Goal: Book appointment/travel/reservation

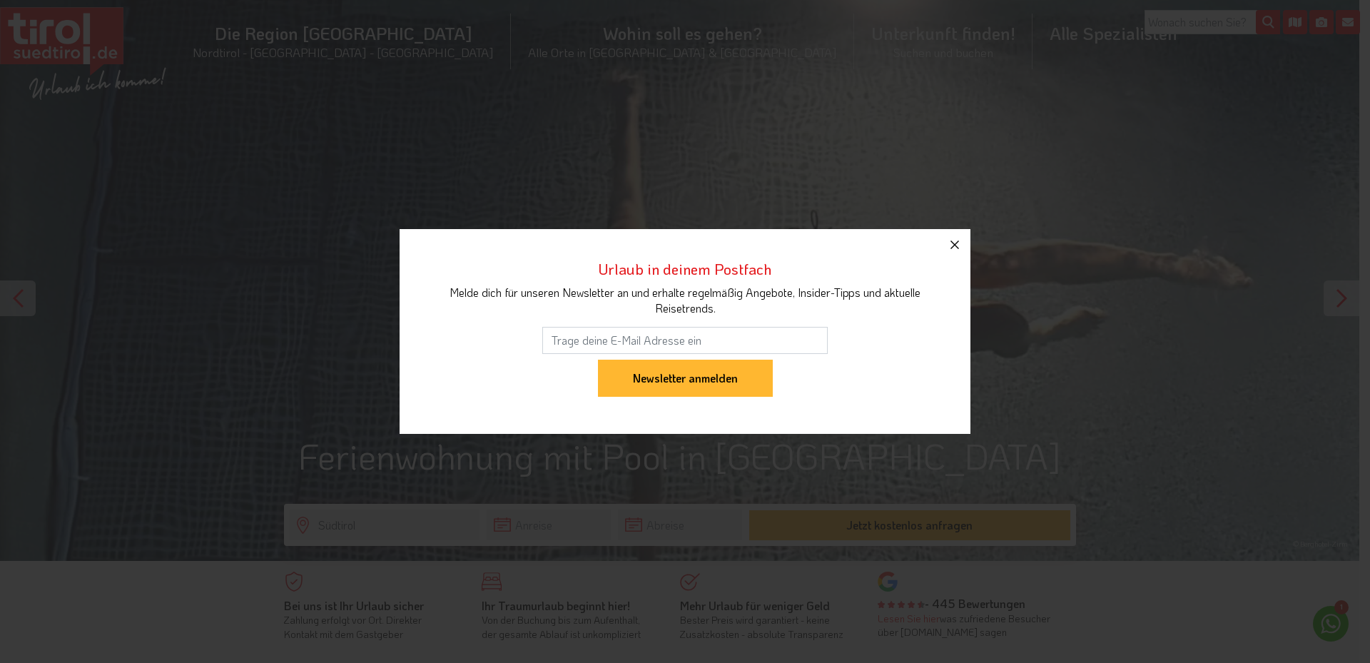
click at [953, 245] on icon "button" at bounding box center [954, 244] width 17 height 17
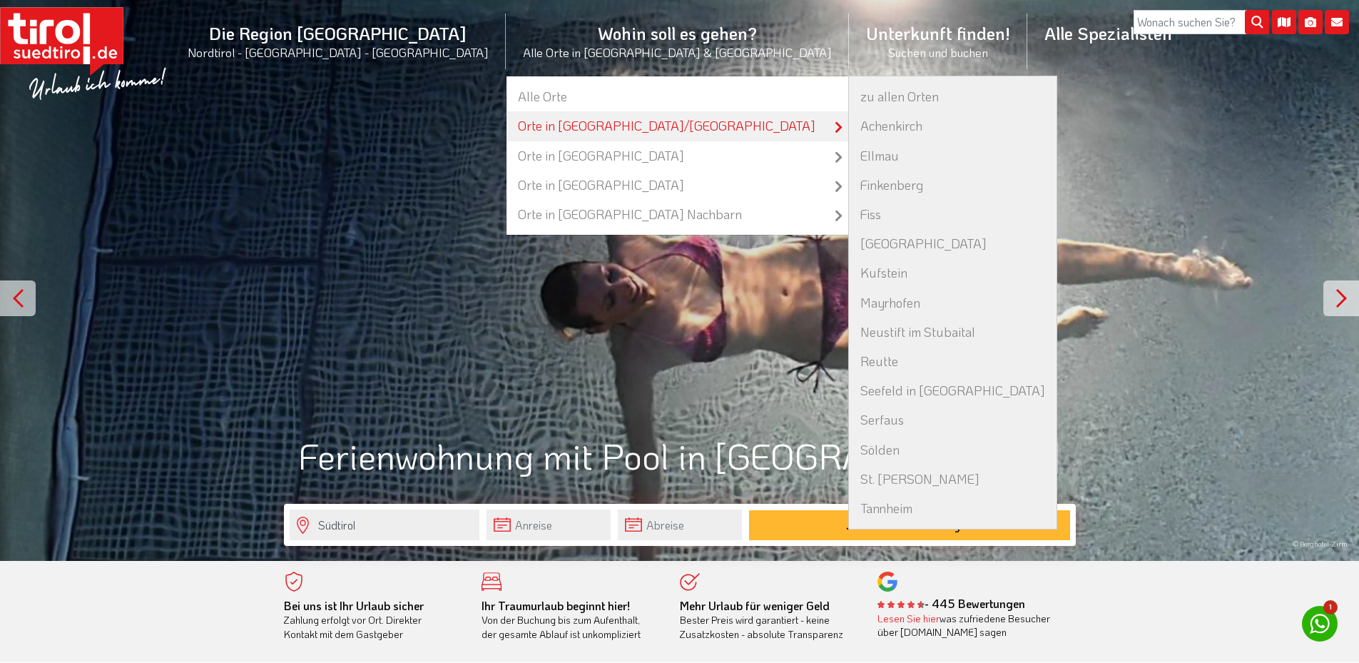
click at [567, 125] on link "Orte in [GEOGRAPHIC_DATA]/[GEOGRAPHIC_DATA]" at bounding box center [678, 125] width 342 height 29
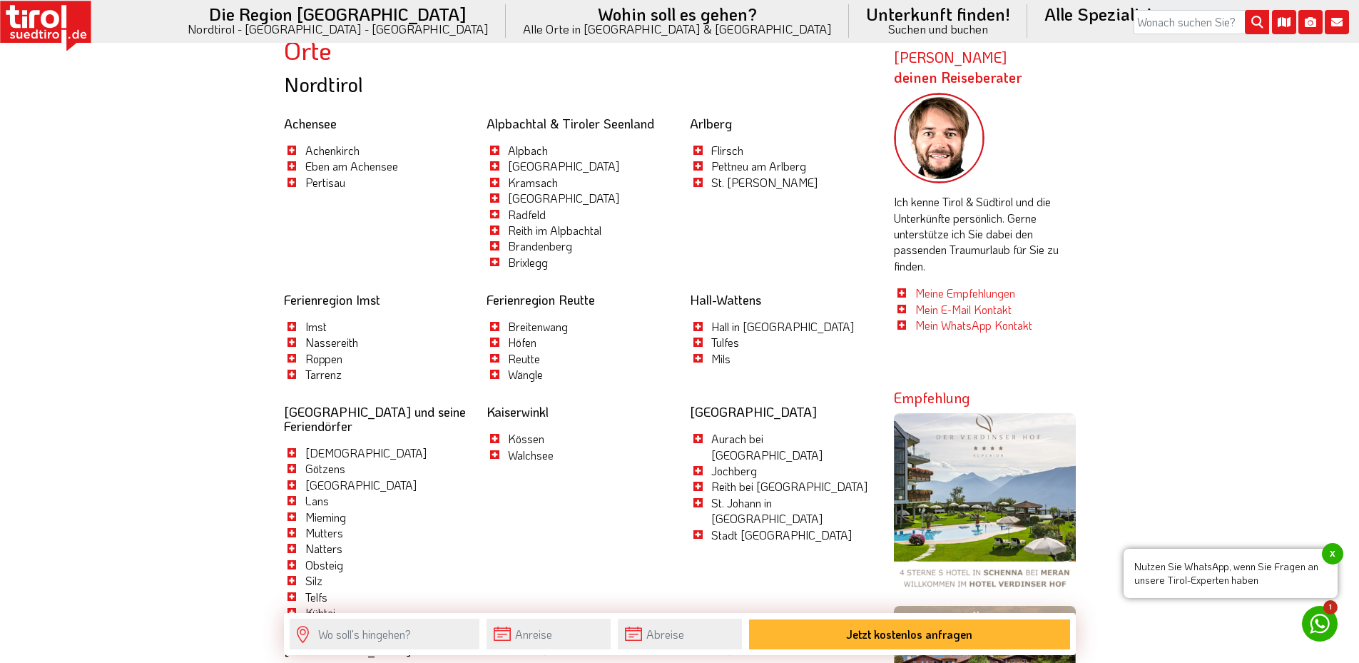
scroll to position [688, 0]
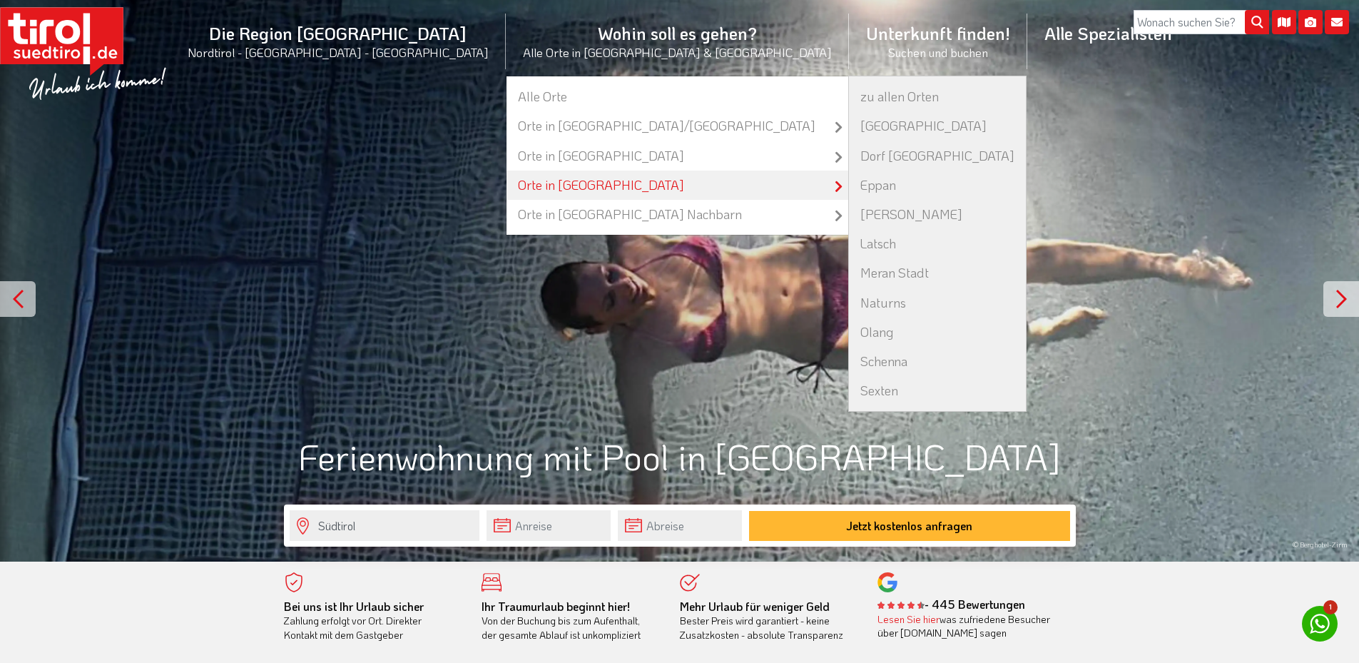
click at [607, 186] on link "Orte in [GEOGRAPHIC_DATA]" at bounding box center [678, 185] width 342 height 29
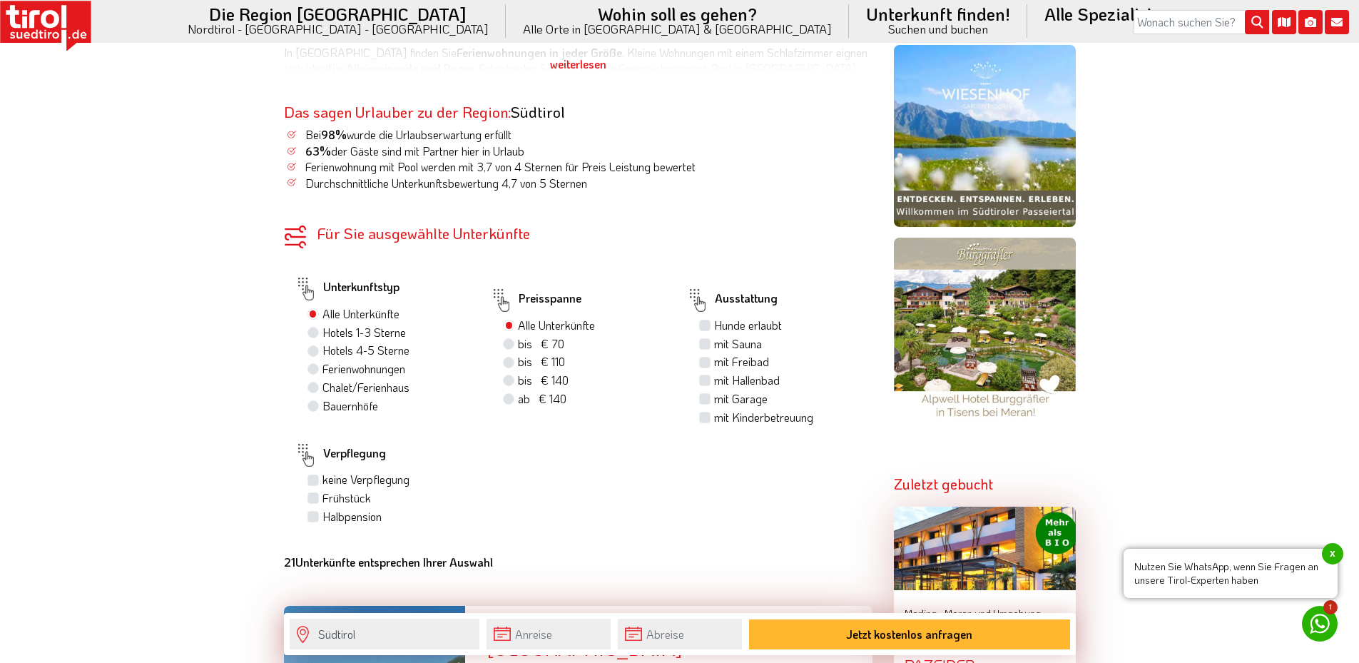
scroll to position [928, 0]
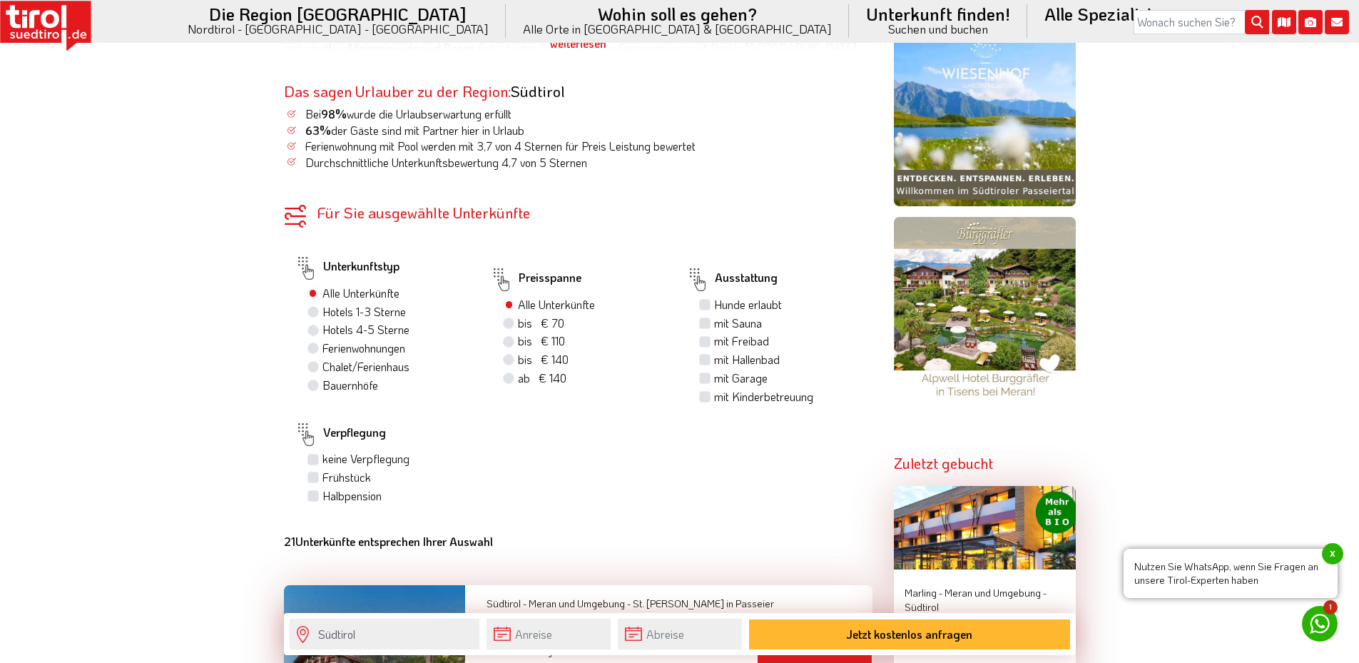
click at [323, 348] on label "Ferienwohnungen" at bounding box center [364, 348] width 83 height 16
click at [314, 348] on input "Ferienwohnungen" at bounding box center [314, 347] width 9 height 9
radio input "true"
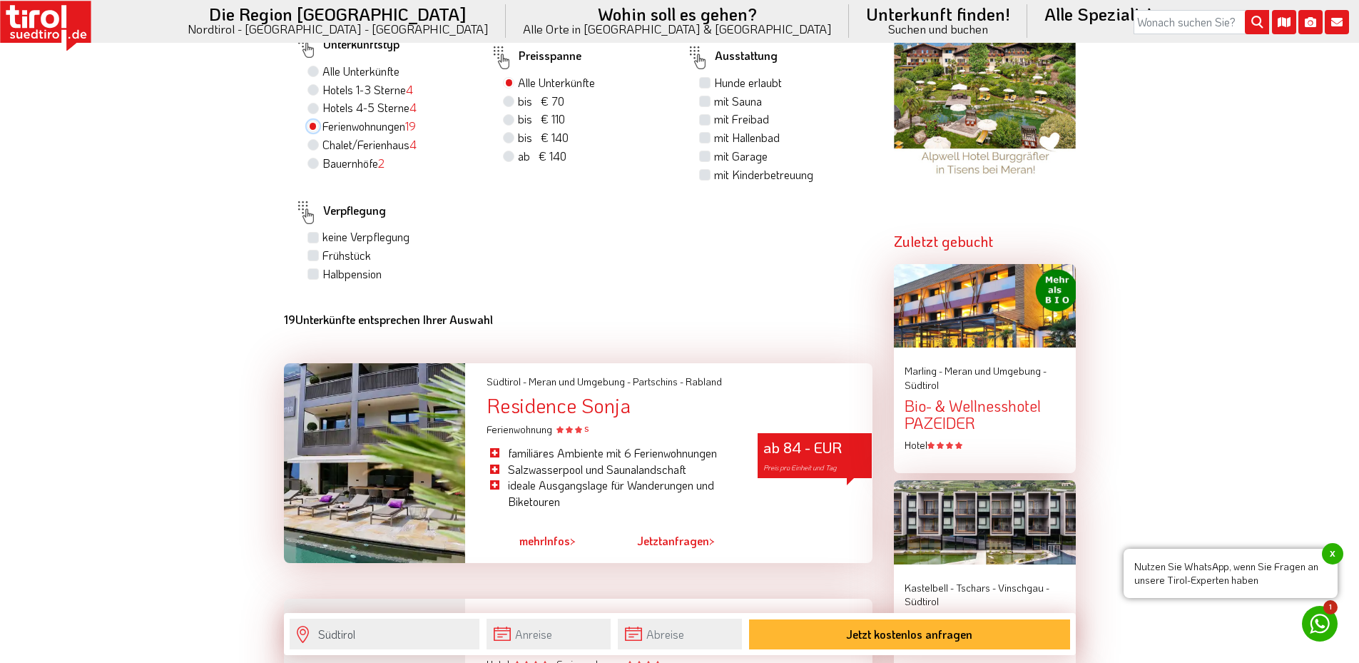
scroll to position [1213, 0]
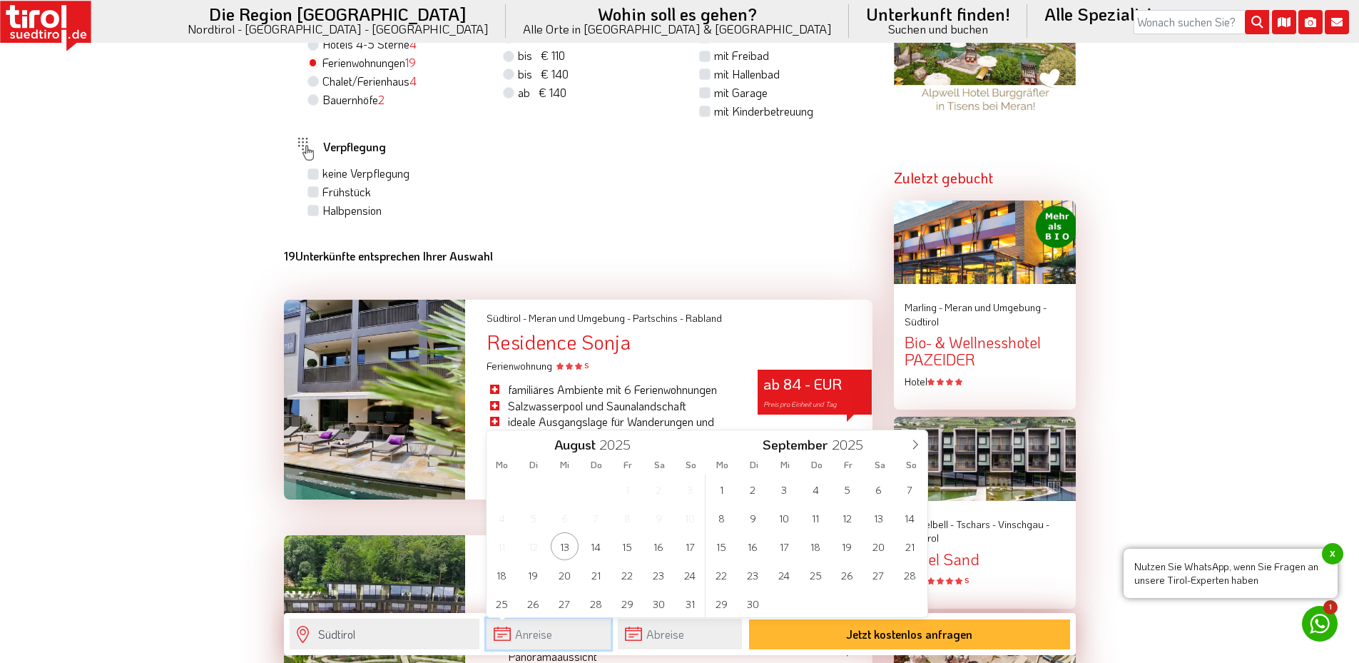
click at [558, 637] on input "text" at bounding box center [549, 634] width 124 height 31
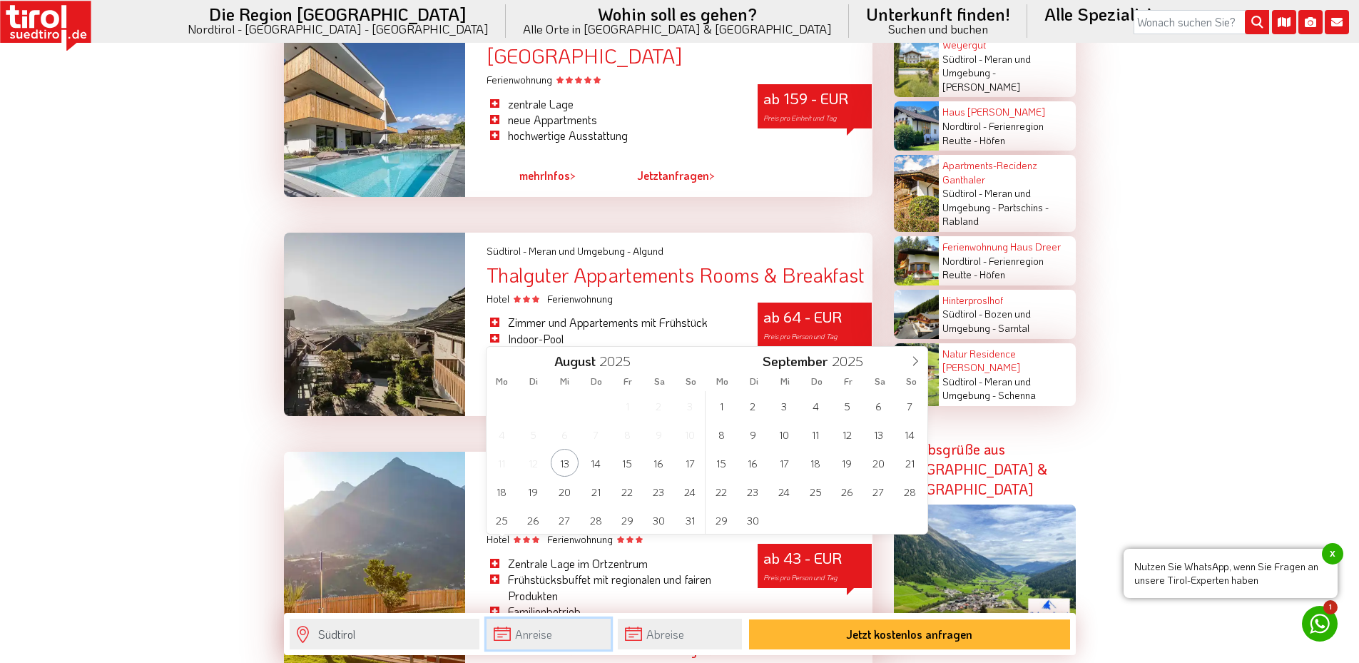
scroll to position [2854, 0]
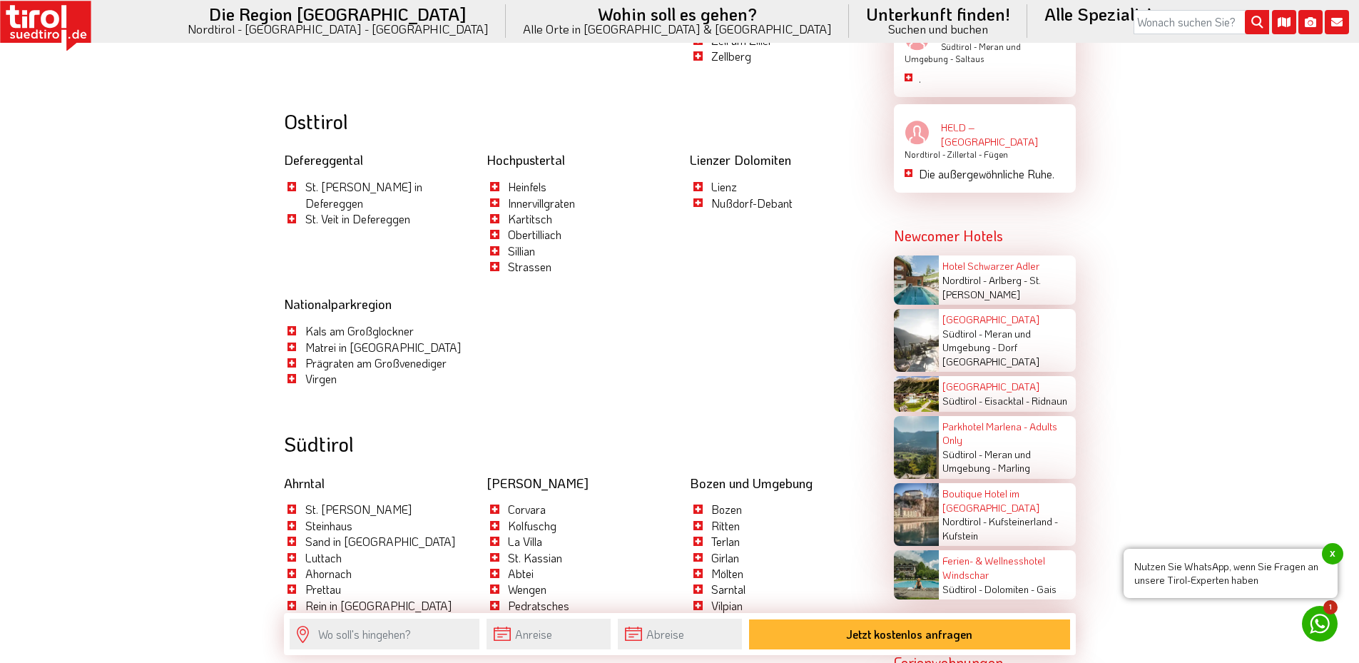
scroll to position [2806, 0]
